Goal: Check status

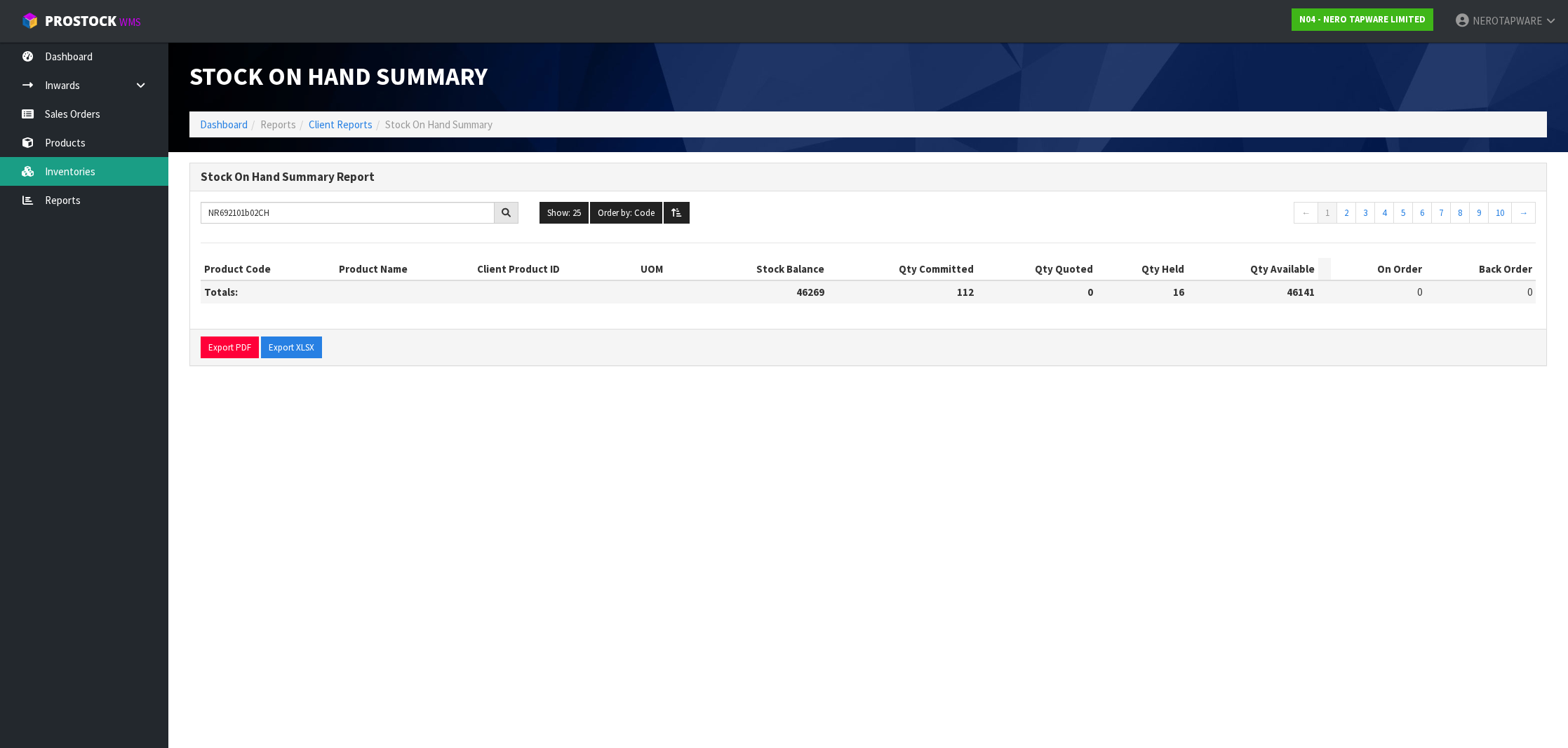
click at [49, 175] on link "Inventories" at bounding box center [84, 171] width 168 height 29
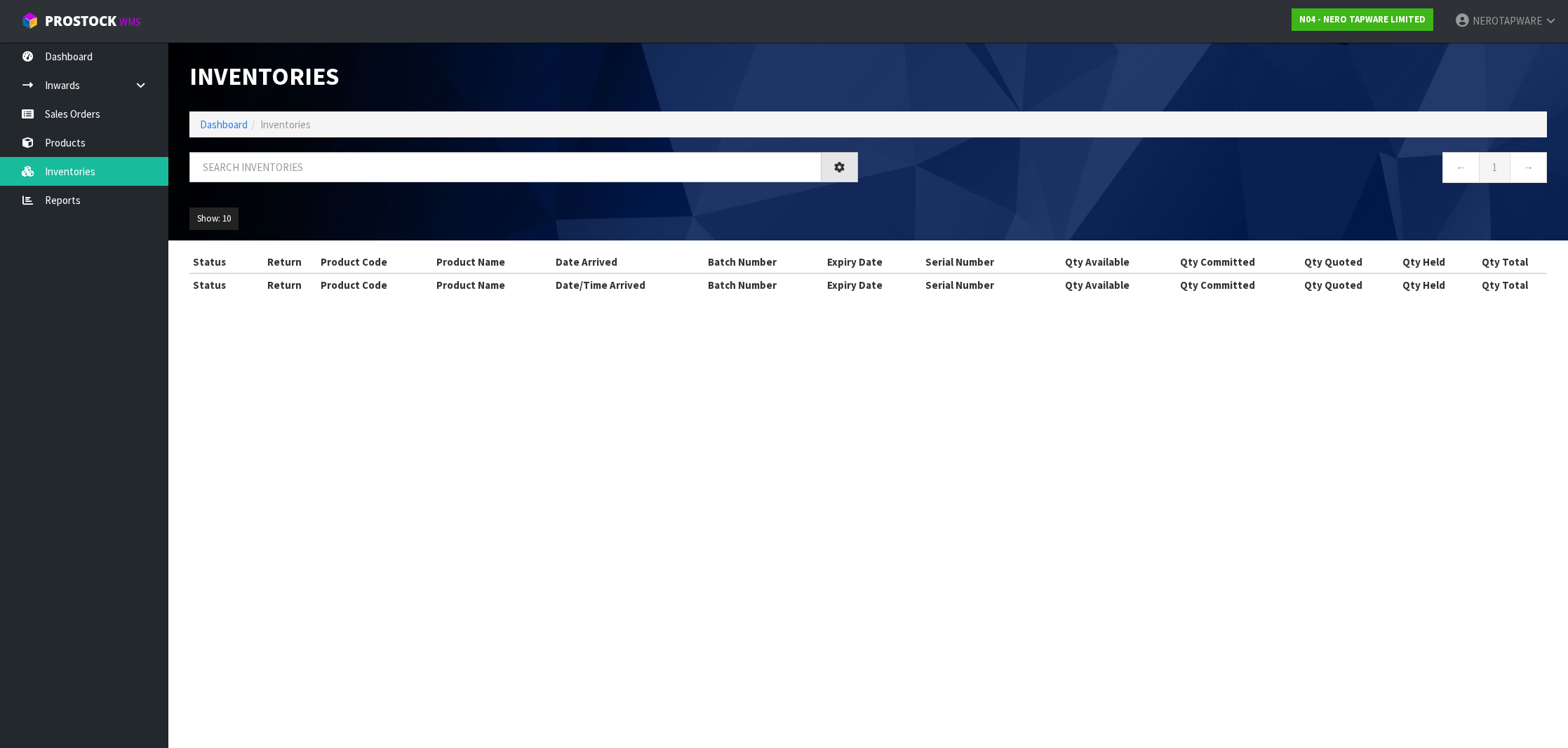
click at [69, 111] on div "Inventories Dashboard Inventories ← 1 → Show: 10 5 10 25 50 All Show Stock Stat…" at bounding box center [784, 160] width 1568 height 321
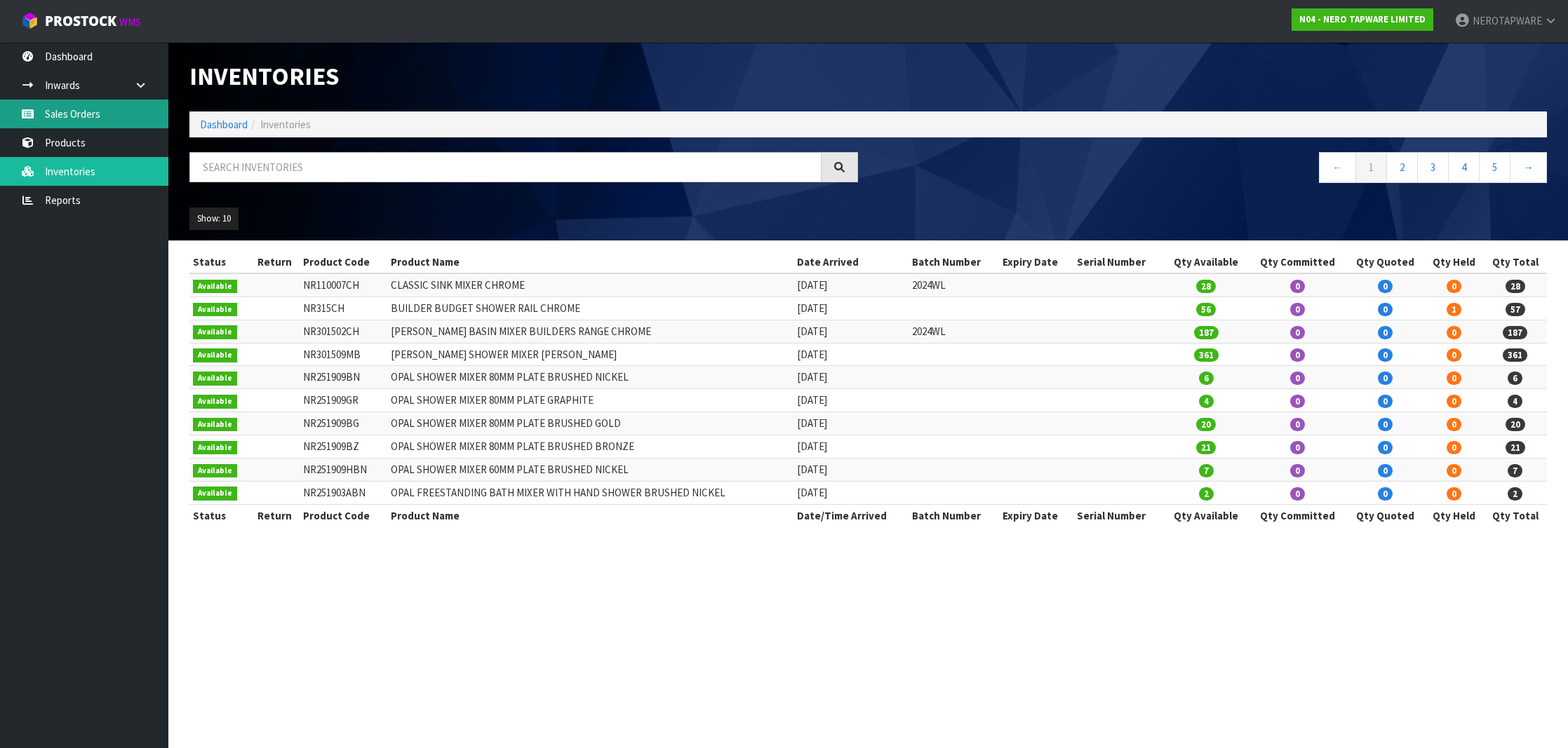
click at [87, 112] on link "Sales Orders" at bounding box center [84, 114] width 168 height 29
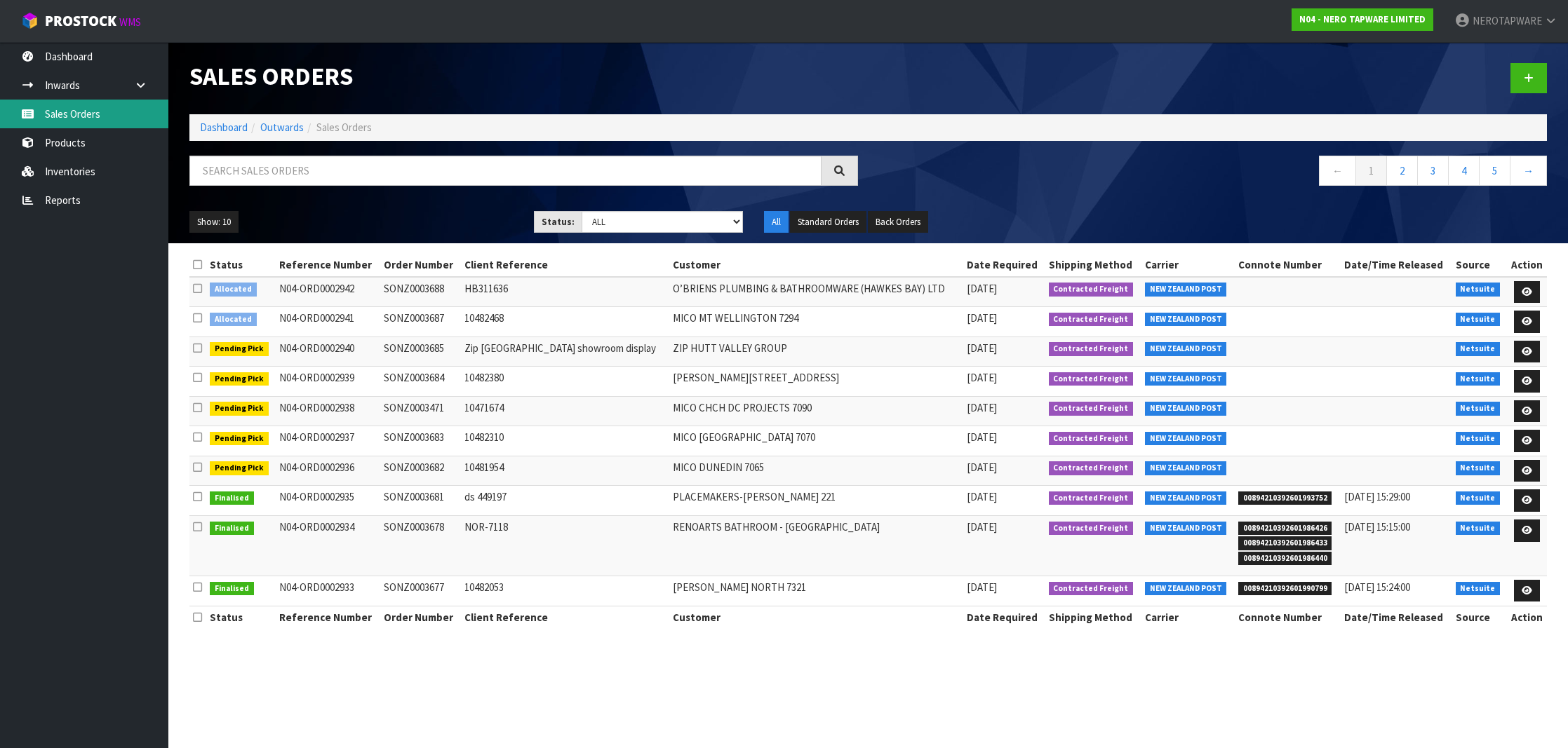
click at [92, 113] on link "Sales Orders" at bounding box center [84, 114] width 168 height 29
click at [326, 175] on input "text" at bounding box center [505, 171] width 632 height 30
paste input "SONZ0003671"
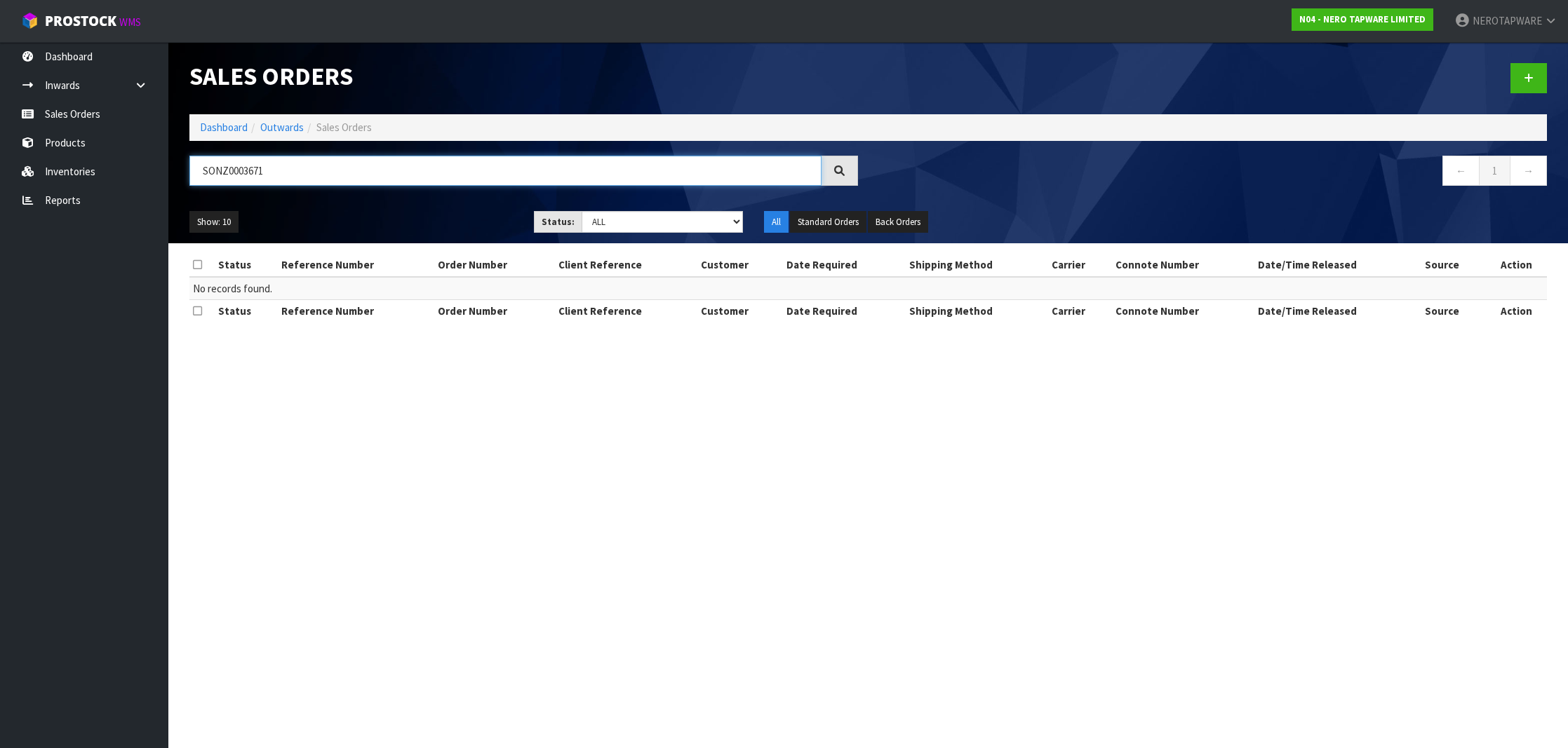
click at [240, 165] on input "SONZ0003671" at bounding box center [505, 171] width 632 height 30
paste input "66"
type input "SONZ0003666"
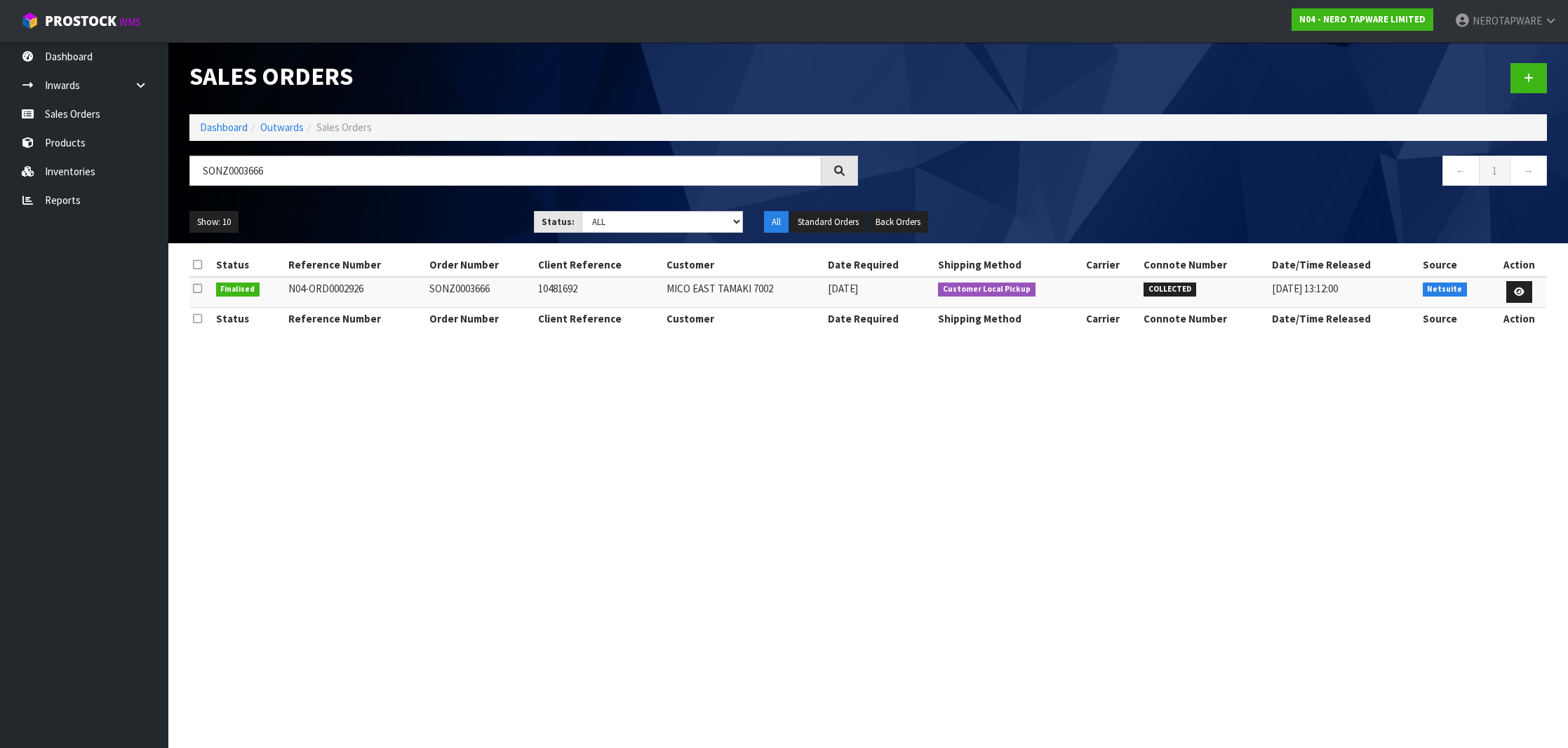
click at [455, 290] on td "SONZ0003666" at bounding box center [480, 292] width 109 height 30
